Goal: Task Accomplishment & Management: Use online tool/utility

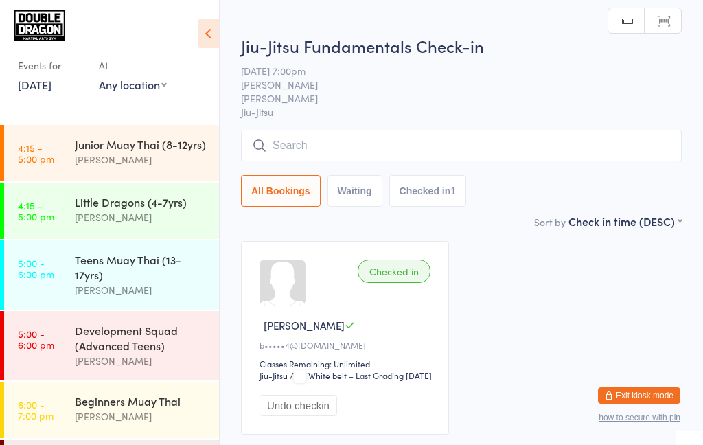
scroll to position [168, 0]
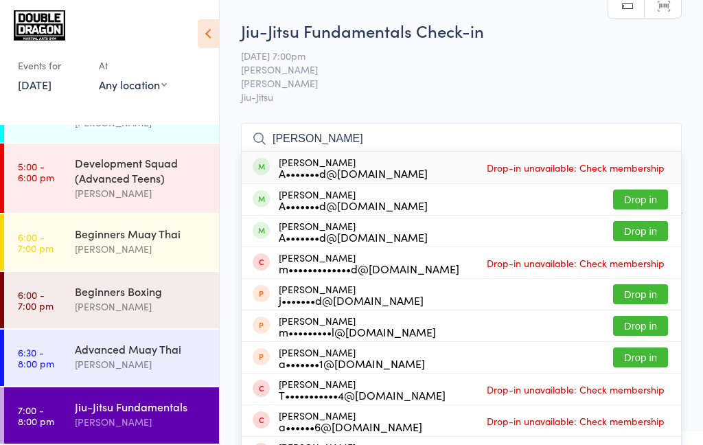
type input "[PERSON_NAME]"
click at [645, 196] on button "Drop in" at bounding box center [640, 199] width 55 height 20
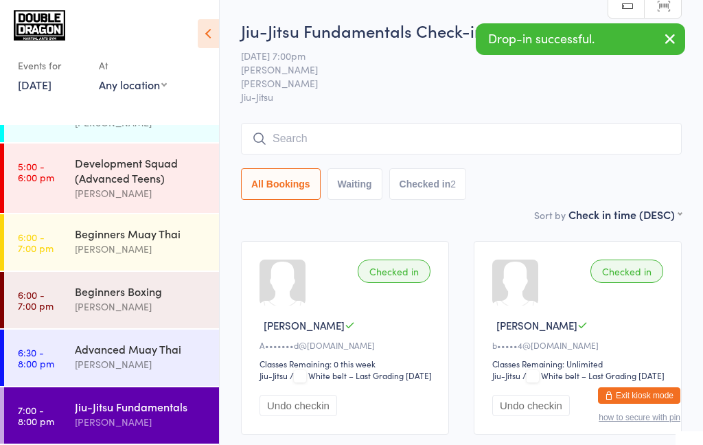
scroll to position [1, 0]
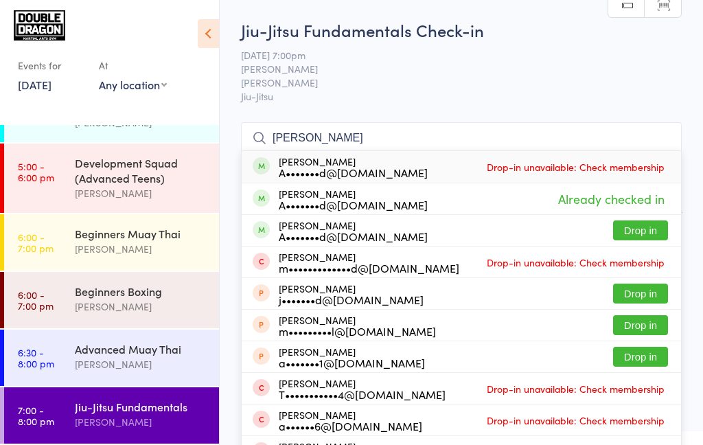
type input "[PERSON_NAME]"
click at [641, 235] on button "Drop in" at bounding box center [640, 230] width 55 height 20
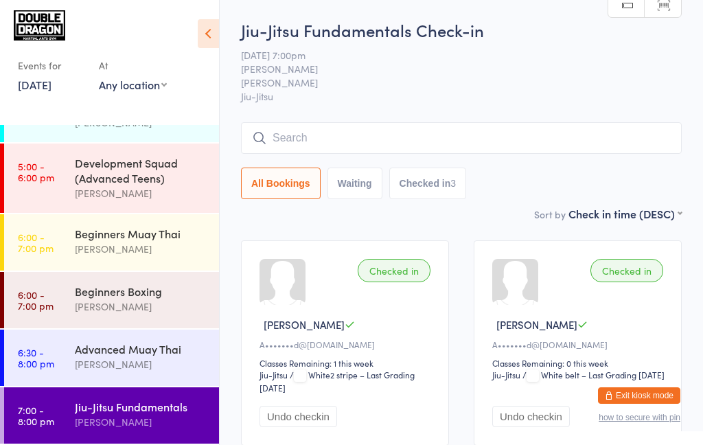
click at [139, 413] on div "Jiu-Jitsu Fundamentals" at bounding box center [141, 406] width 133 height 15
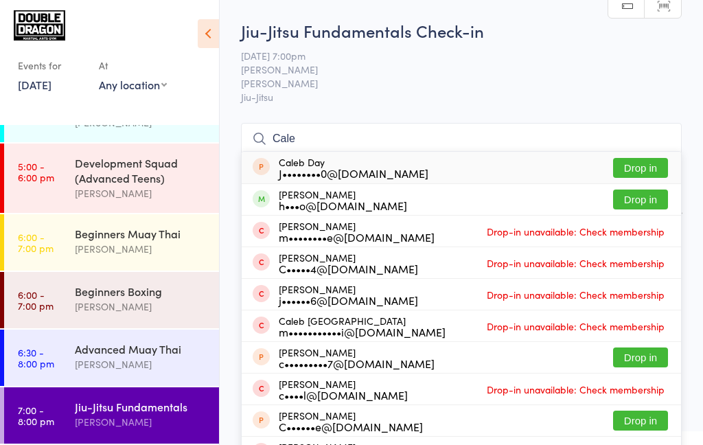
type input "Cale"
click at [641, 204] on button "Drop in" at bounding box center [640, 199] width 55 height 20
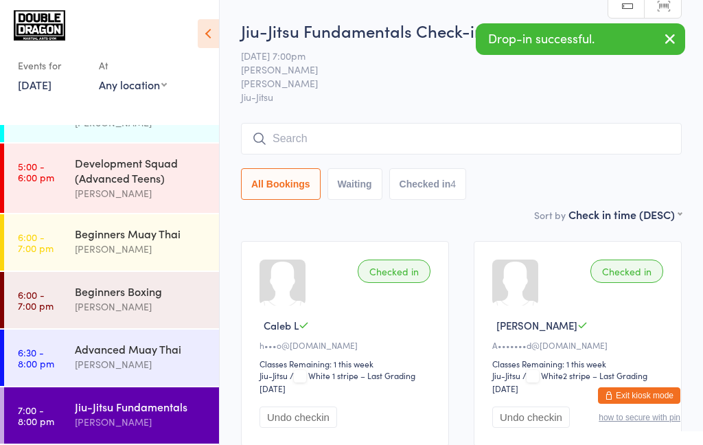
click at [667, 41] on icon "button" at bounding box center [670, 38] width 16 height 17
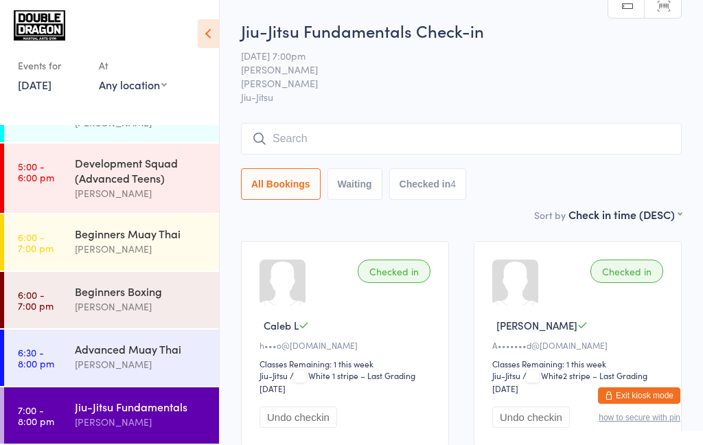
click at [91, 423] on div "[PERSON_NAME]" at bounding box center [141, 422] width 133 height 16
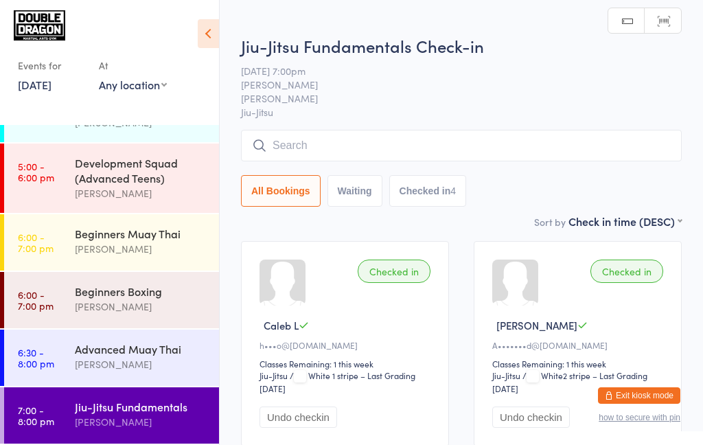
click at [150, 410] on div "Jiu-Jitsu Fundamentals" at bounding box center [141, 406] width 133 height 15
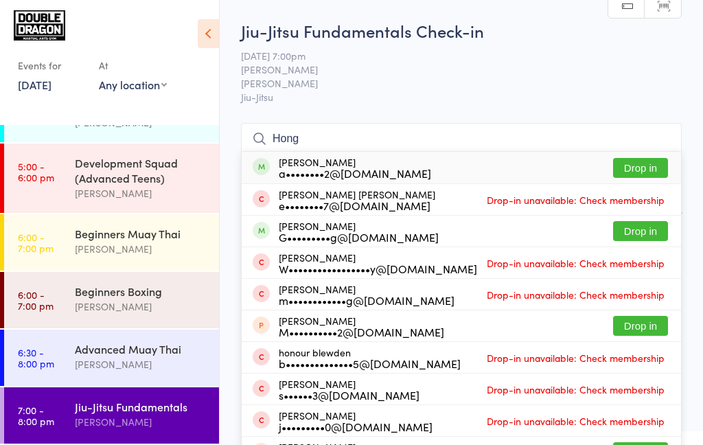
type input "Hong"
click at [643, 168] on button "Drop in" at bounding box center [640, 168] width 55 height 20
